Goal: Use online tool/utility: Use online tool/utility

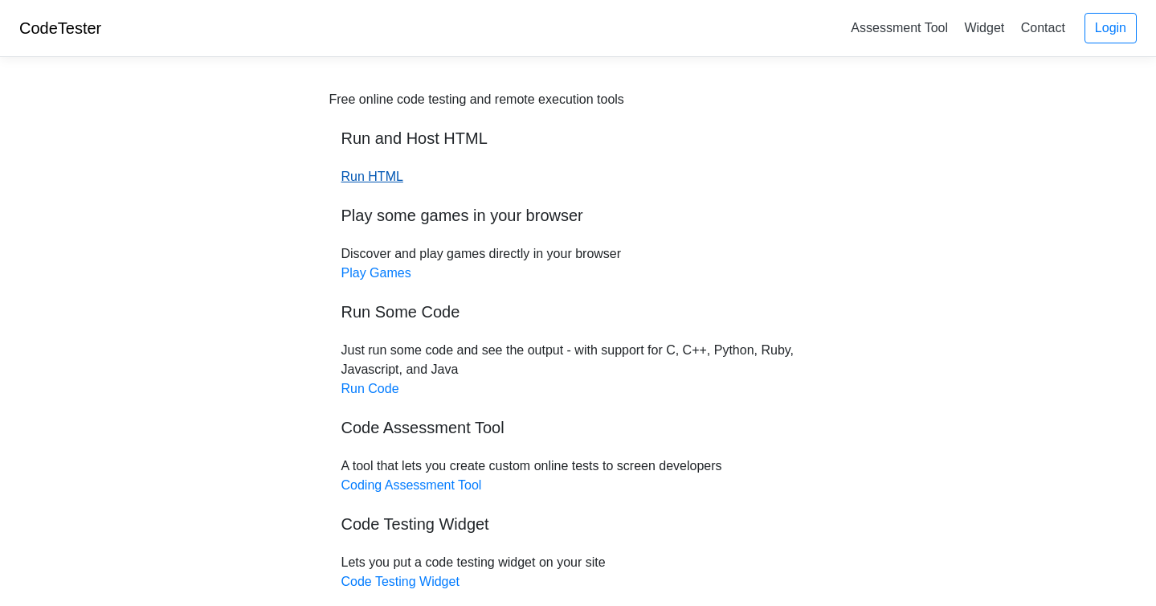
click at [390, 179] on link "Run HTML" at bounding box center [372, 176] width 62 height 14
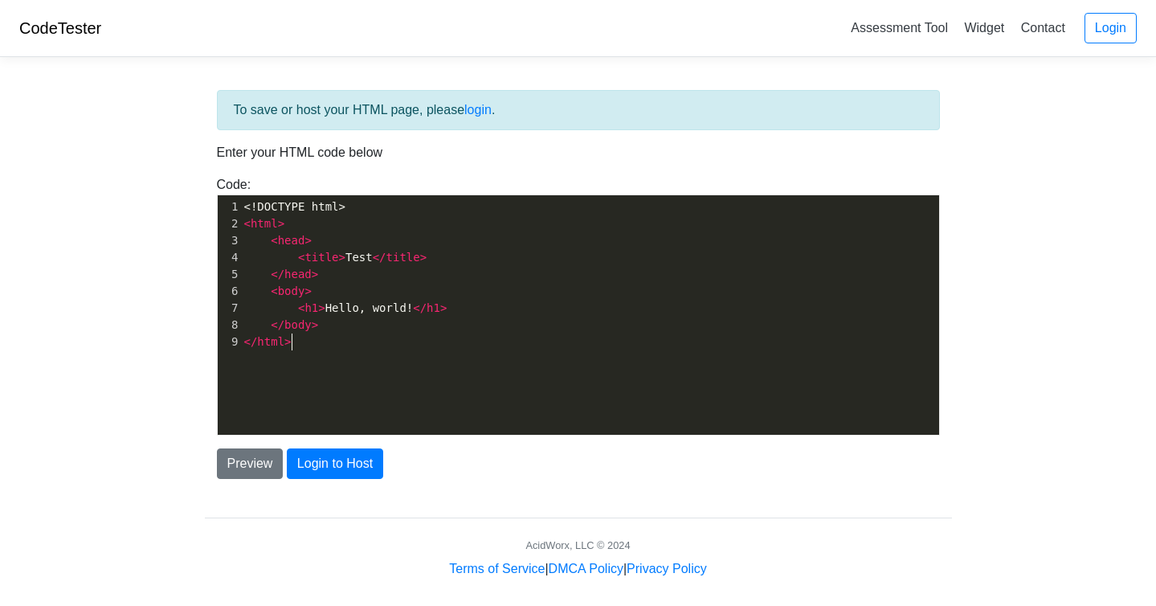
click at [364, 337] on pre "</ html >" at bounding box center [590, 341] width 698 height 17
type textarea "<!DOCTYPE html> <html> <head> <title>Test</title> </head> <body> <h1>Hello, wor…"
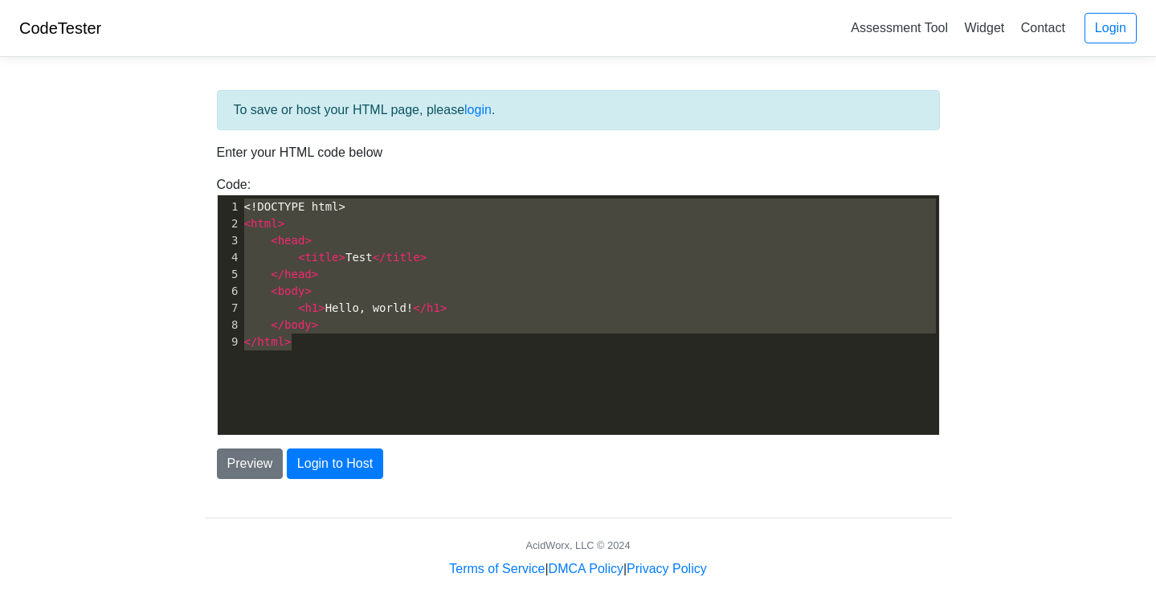
scroll to position [830, 0]
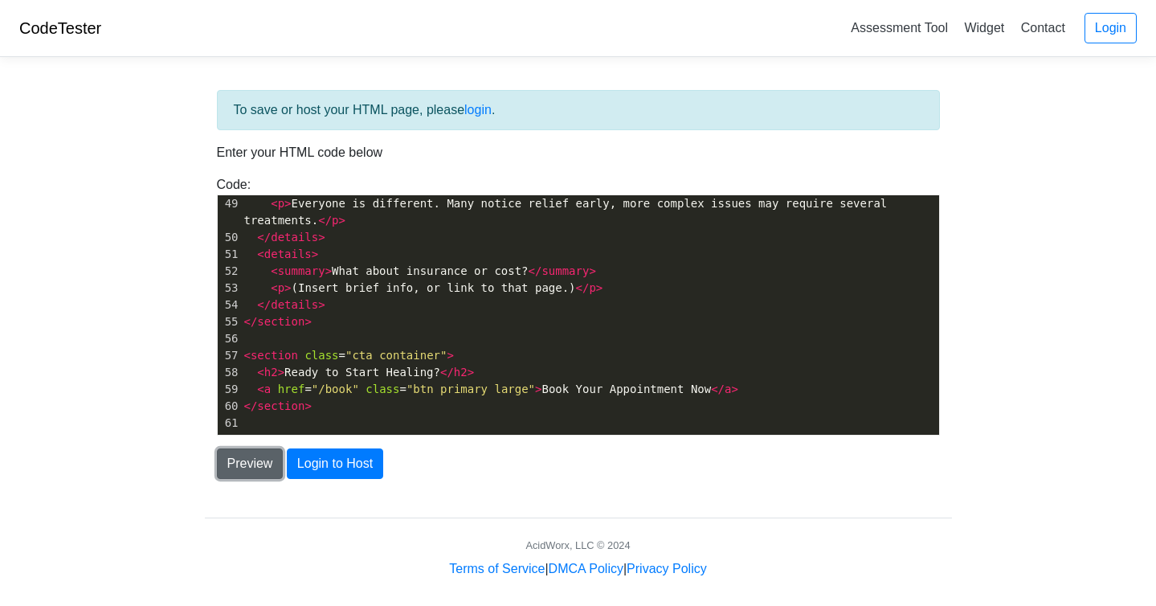
click at [263, 463] on button "Preview" at bounding box center [250, 463] width 67 height 31
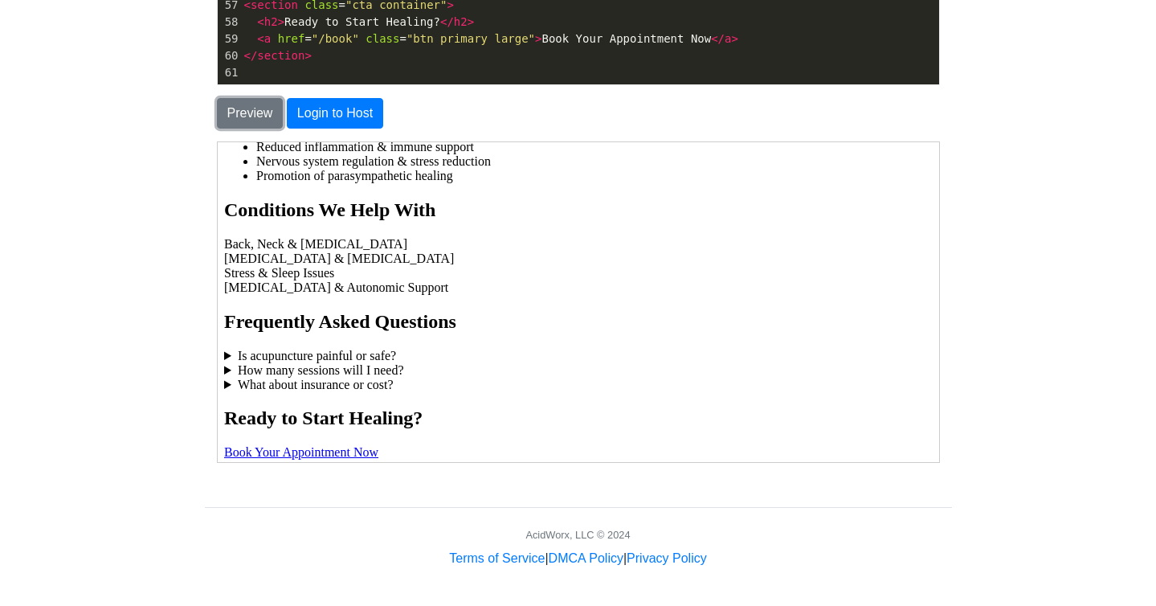
scroll to position [287, 0]
